Goal: Browse casually: Explore the website without a specific task or goal

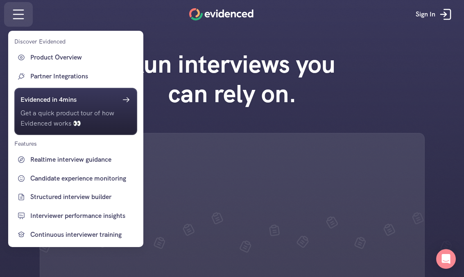
click at [20, 7] on div at bounding box center [232, 138] width 464 height 277
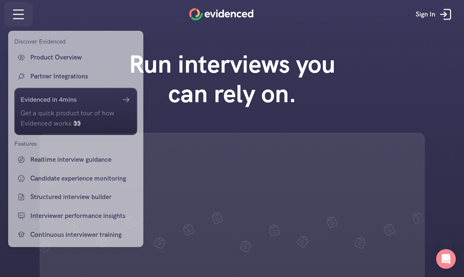
click at [10, 13] on div at bounding box center [232, 138] width 464 height 277
